Goal: Information Seeking & Learning: Learn about a topic

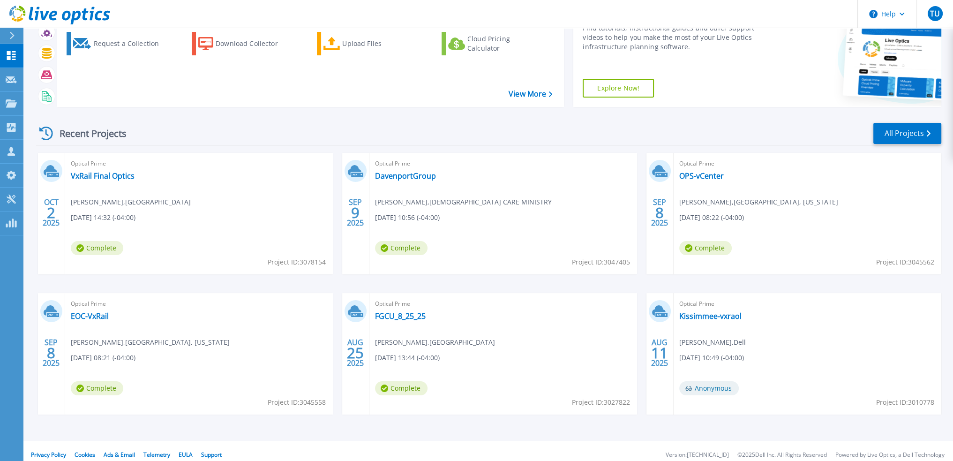
scroll to position [58, 0]
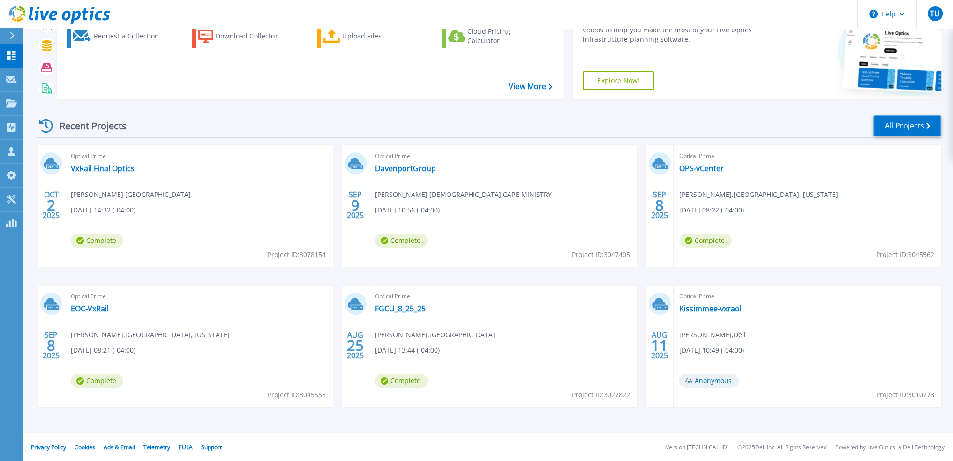
click at [930, 129] on link "All Projects" at bounding box center [907, 125] width 68 height 21
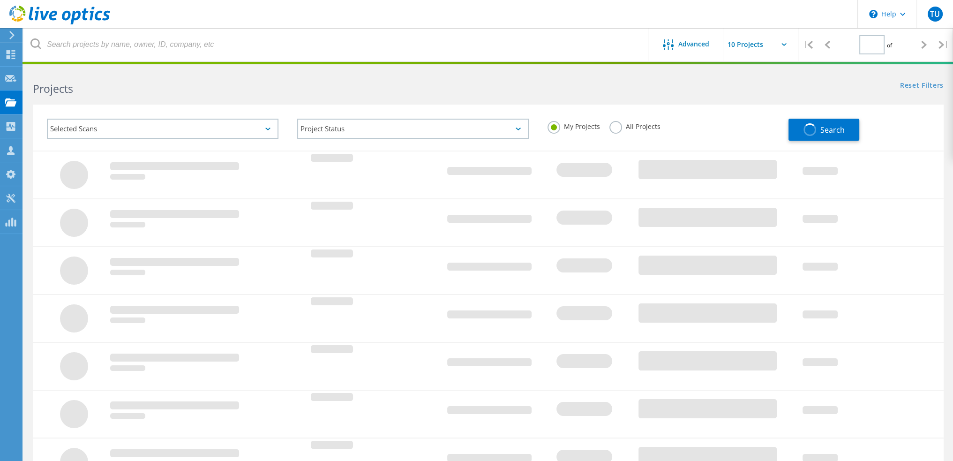
type input "1"
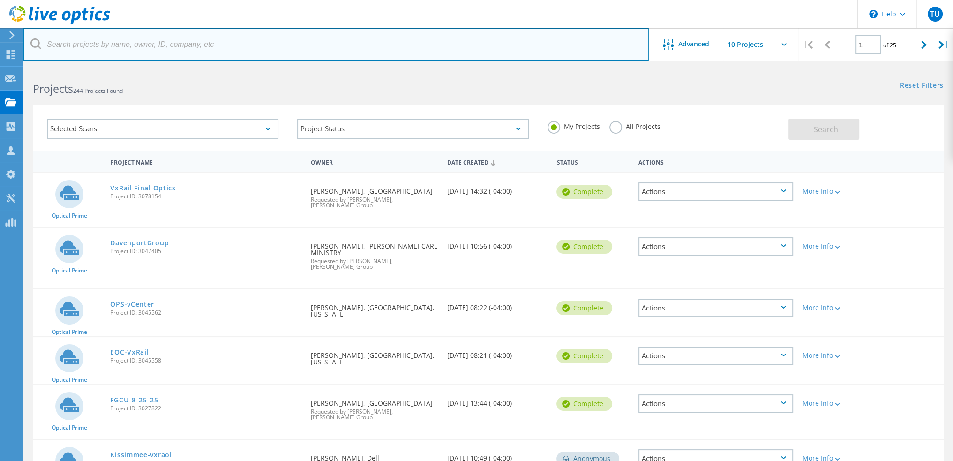
click at [222, 48] on input "text" at bounding box center [335, 44] width 625 height 33
type input "cov"
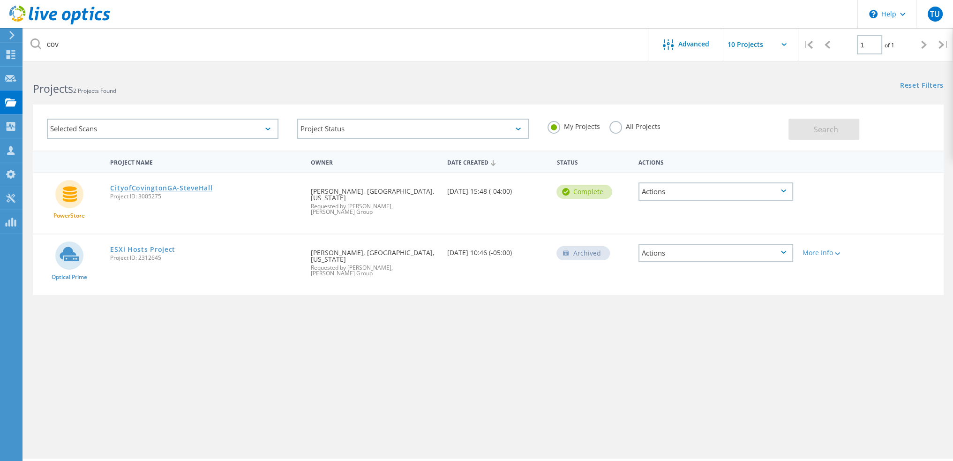
click at [170, 187] on link "CityofCovingtonGA-SteveHall" at bounding box center [161, 188] width 102 height 7
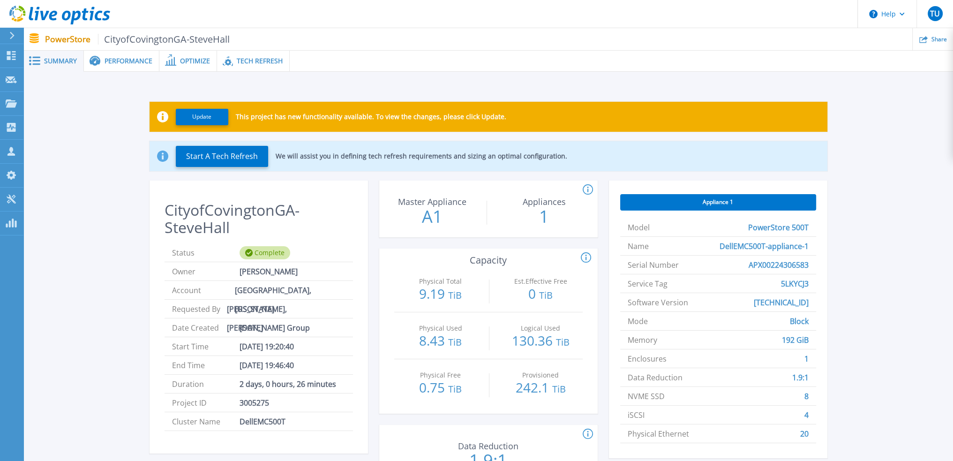
click at [120, 61] on span "Performance" at bounding box center [129, 61] width 48 height 7
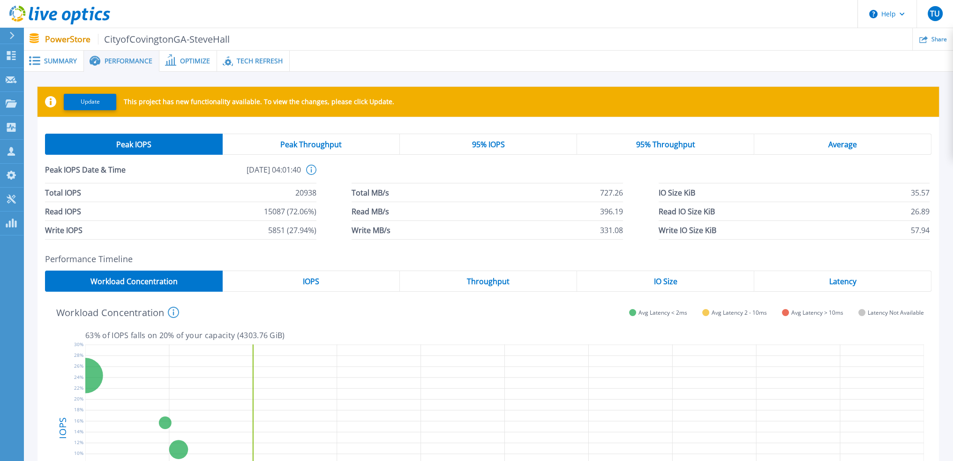
click at [306, 145] on span "Peak Throughput" at bounding box center [310, 145] width 61 height 8
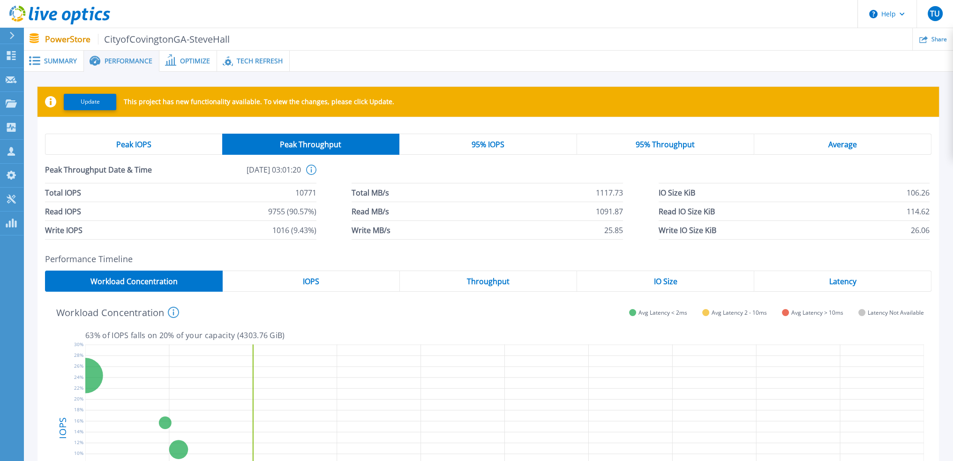
click at [179, 147] on div "Peak IOPS" at bounding box center [133, 144] width 177 height 21
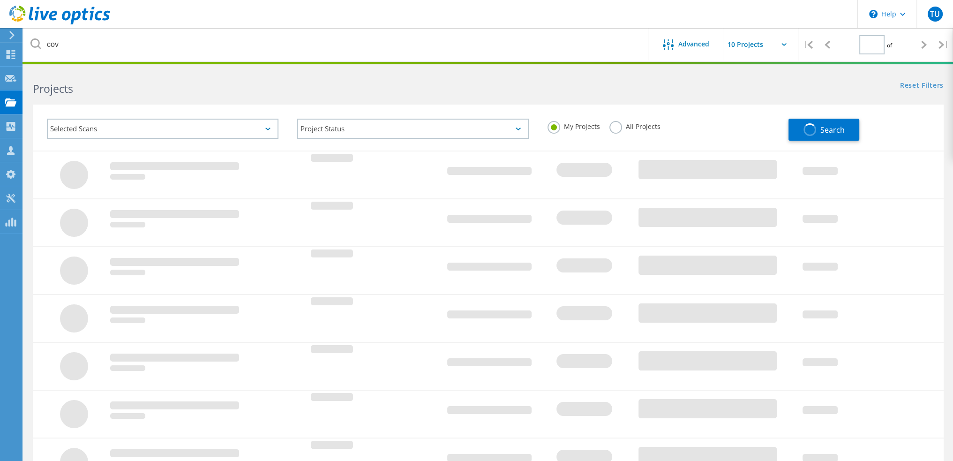
type input "1"
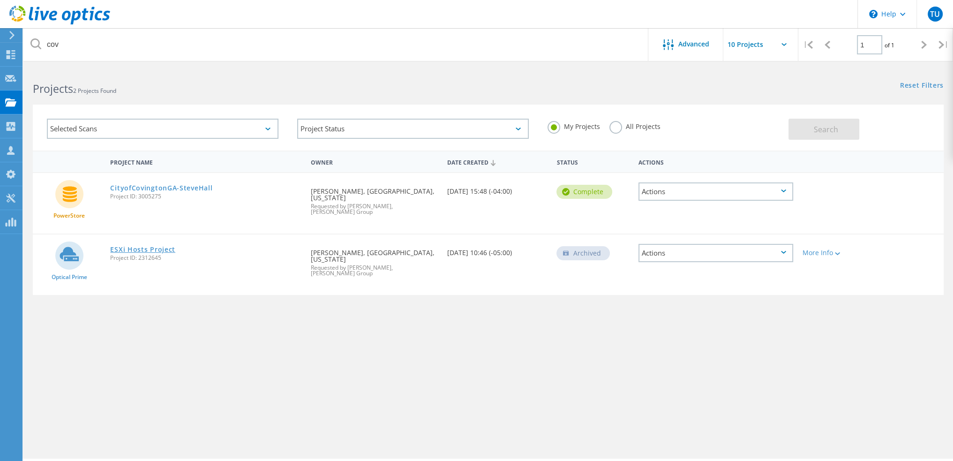
click at [152, 246] on link "ESXi Hosts Project" at bounding box center [142, 249] width 65 height 7
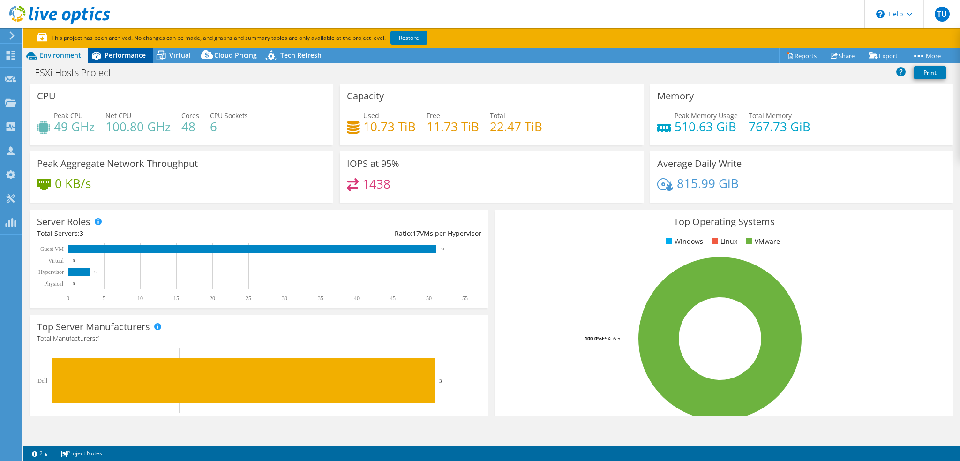
click at [131, 55] on span "Performance" at bounding box center [125, 55] width 41 height 9
select select "USD"
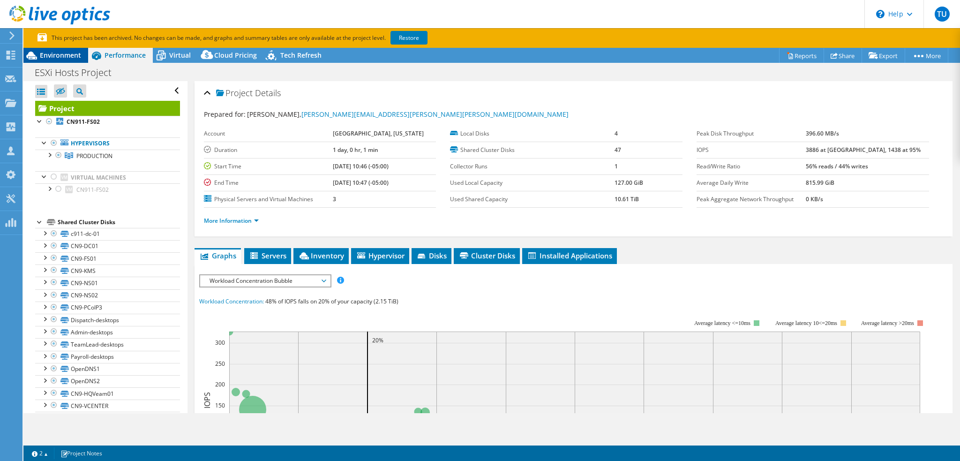
click at [55, 53] on span "Environment" at bounding box center [60, 55] width 41 height 9
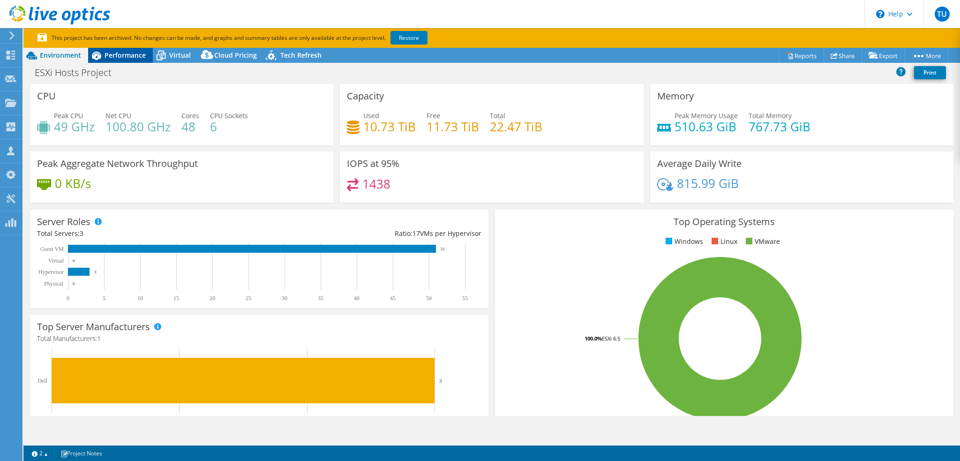
click at [125, 52] on span "Performance" at bounding box center [125, 55] width 41 height 9
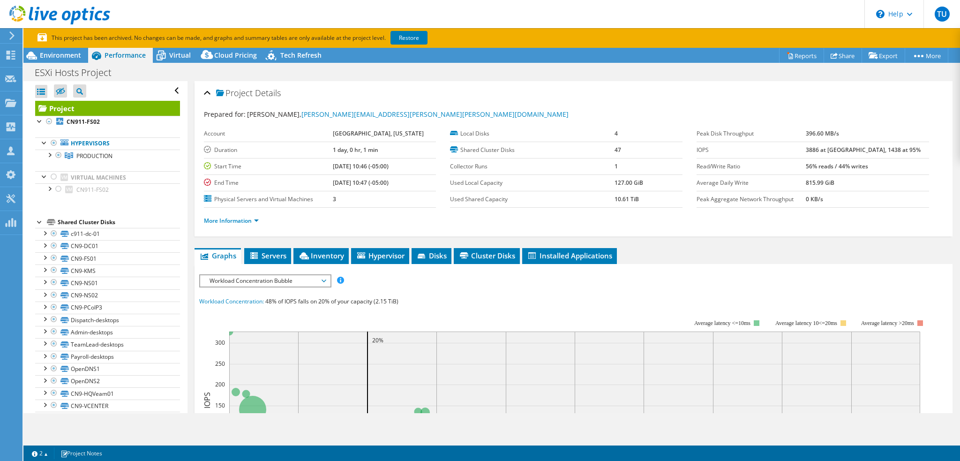
click at [645, 84] on div "Project Details" at bounding box center [573, 93] width 739 height 20
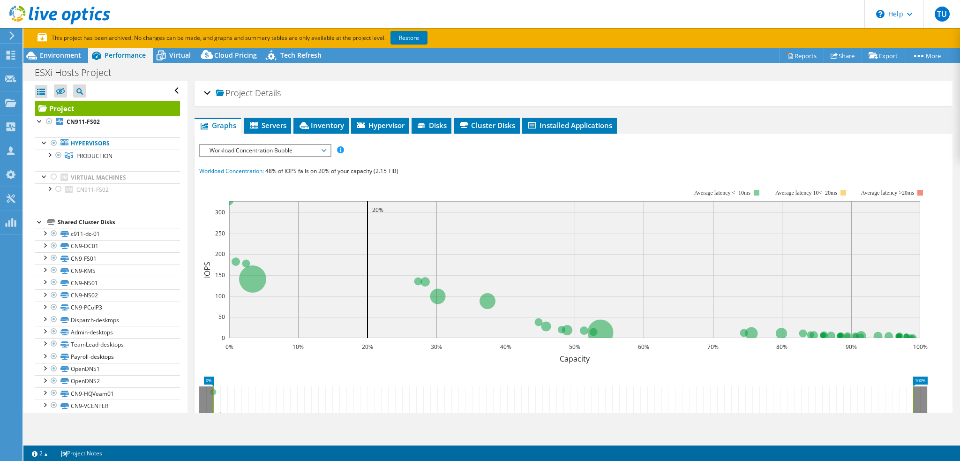
click at [645, 84] on div "Project Details" at bounding box center [573, 93] width 739 height 20
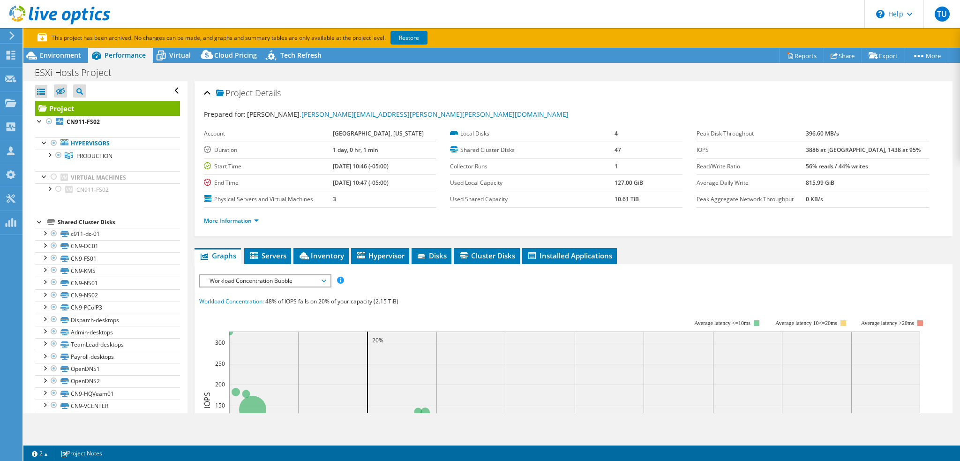
click at [222, 223] on li "More Information" at bounding box center [234, 221] width 60 height 10
click at [225, 217] on link "More Information" at bounding box center [231, 221] width 55 height 8
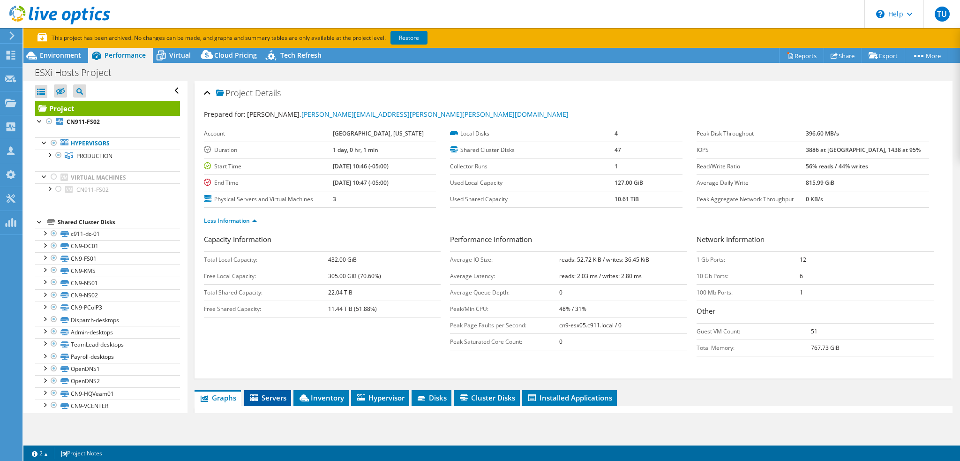
click at [282, 396] on span "Servers" at bounding box center [268, 397] width 38 height 9
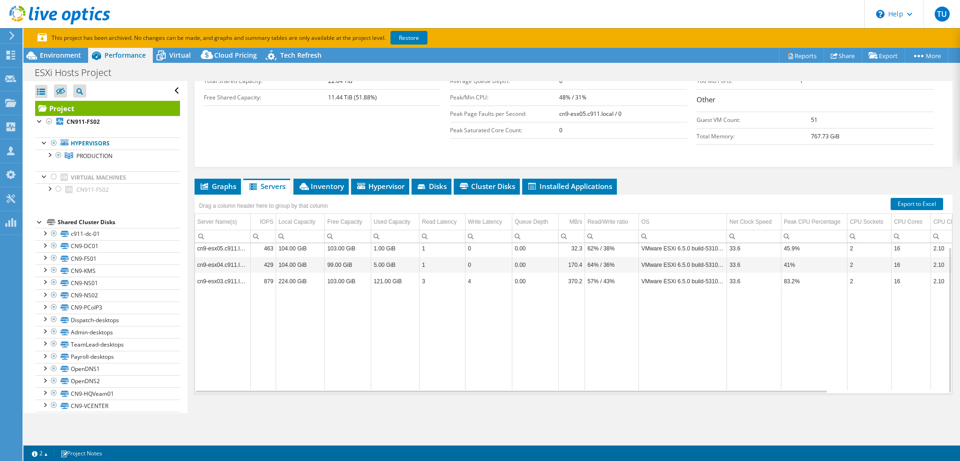
scroll to position [225, 0]
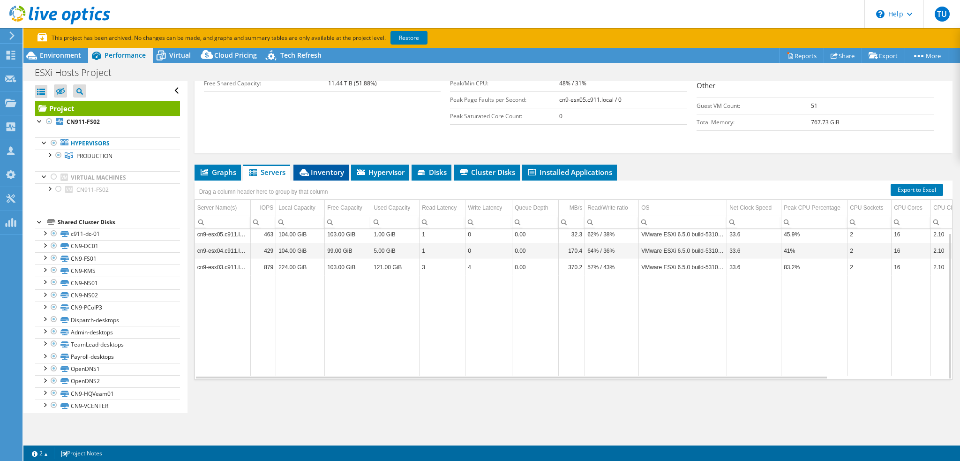
click at [324, 168] on span "Inventory" at bounding box center [321, 171] width 46 height 9
